Goal: Find specific page/section: Find specific page/section

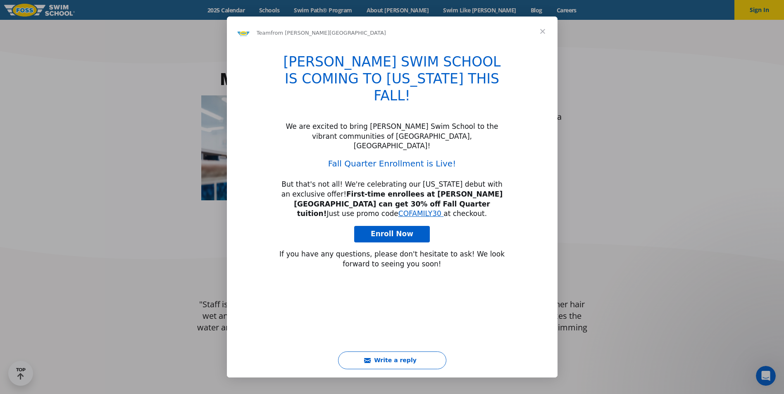
click at [544, 31] on span "Close" at bounding box center [543, 32] width 30 height 30
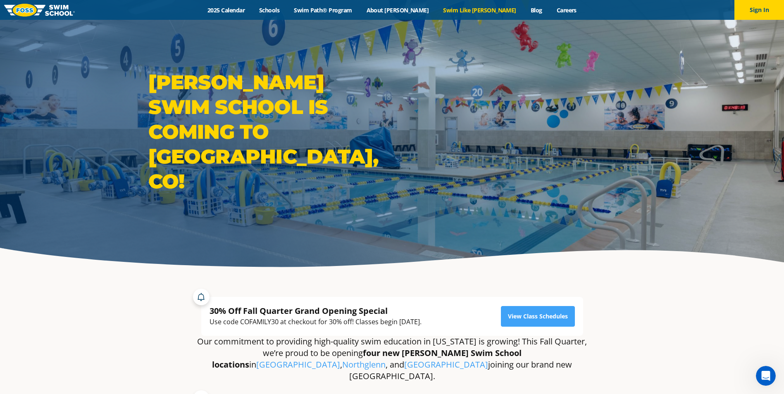
click at [467, 13] on link "Swim Like [PERSON_NAME]" at bounding box center [480, 10] width 88 height 8
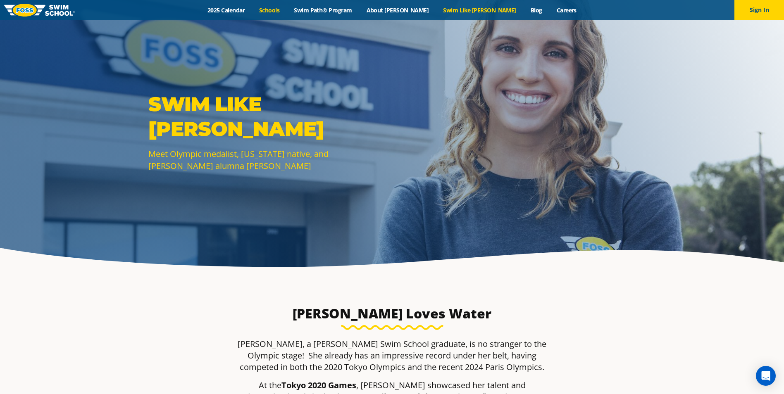
click at [287, 7] on link "Schools" at bounding box center [269, 10] width 35 height 8
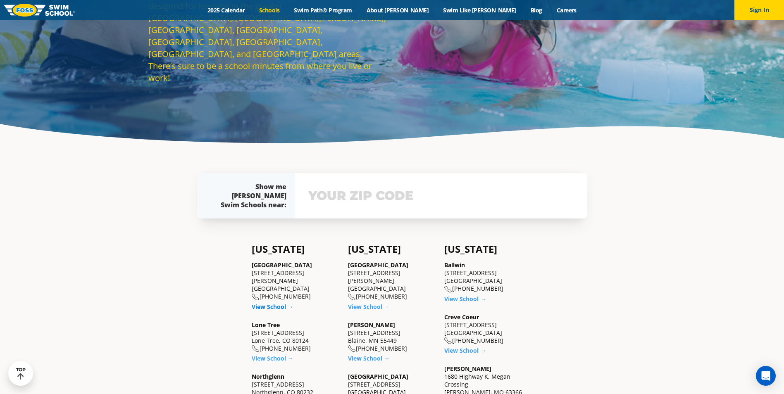
click at [275, 303] on link "View School →" at bounding box center [273, 307] width 42 height 8
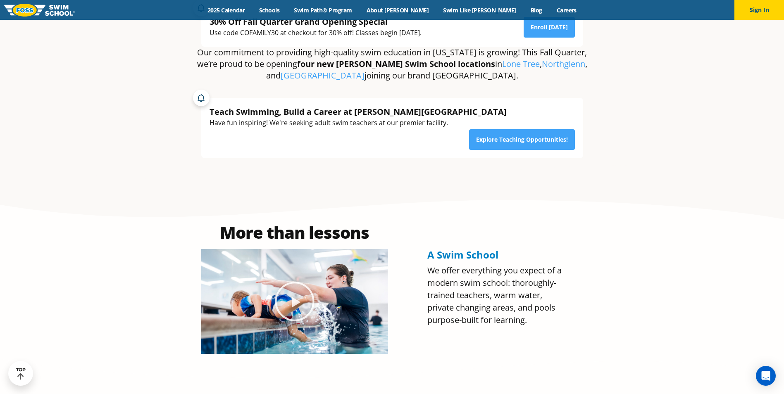
scroll to position [331, 0]
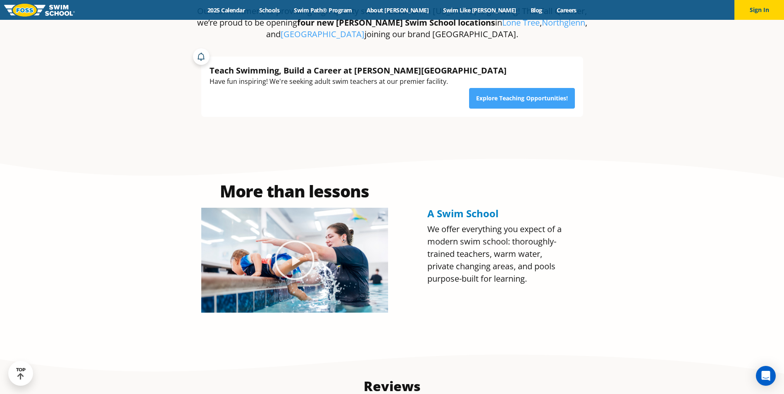
click at [296, 247] on icon "Play Video" at bounding box center [294, 260] width 41 height 41
